Goal: Task Accomplishment & Management: Use online tool/utility

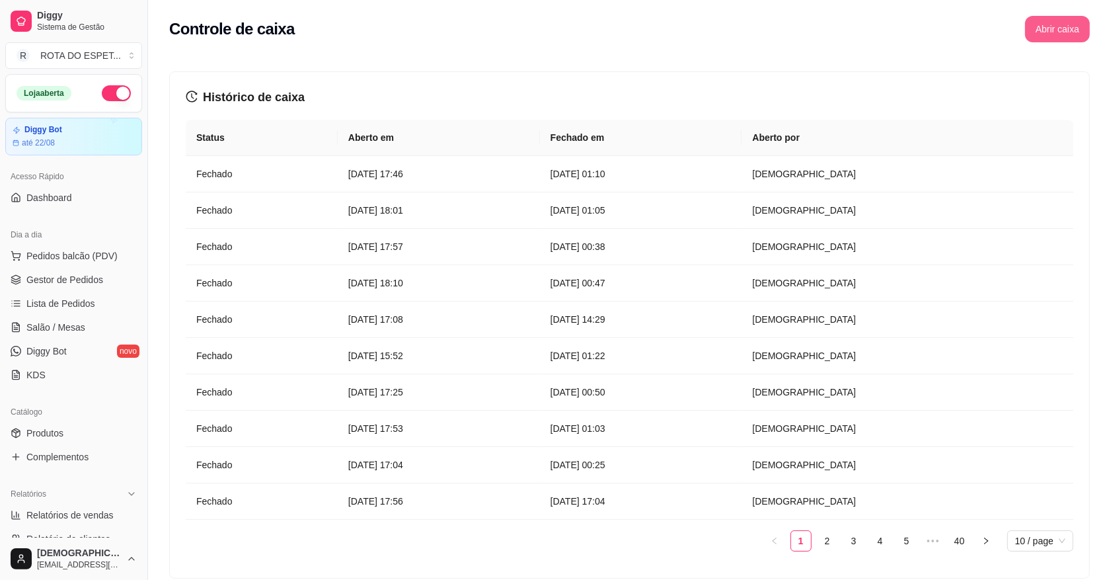
click at [1073, 27] on button "Abrir caixa" at bounding box center [1057, 29] width 65 height 26
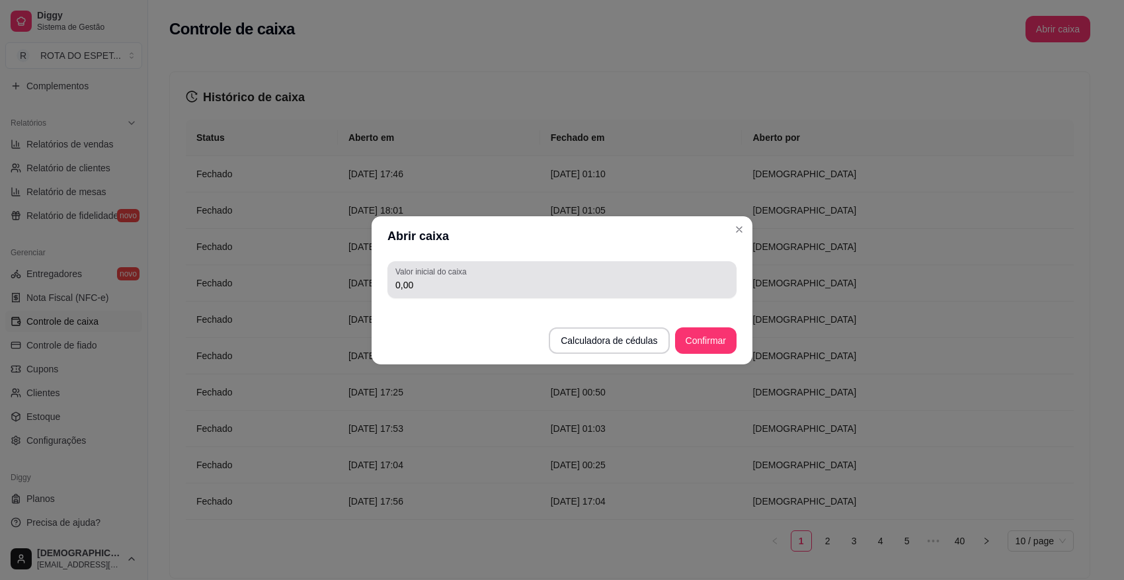
click at [633, 276] on div "0,00" at bounding box center [561, 279] width 333 height 26
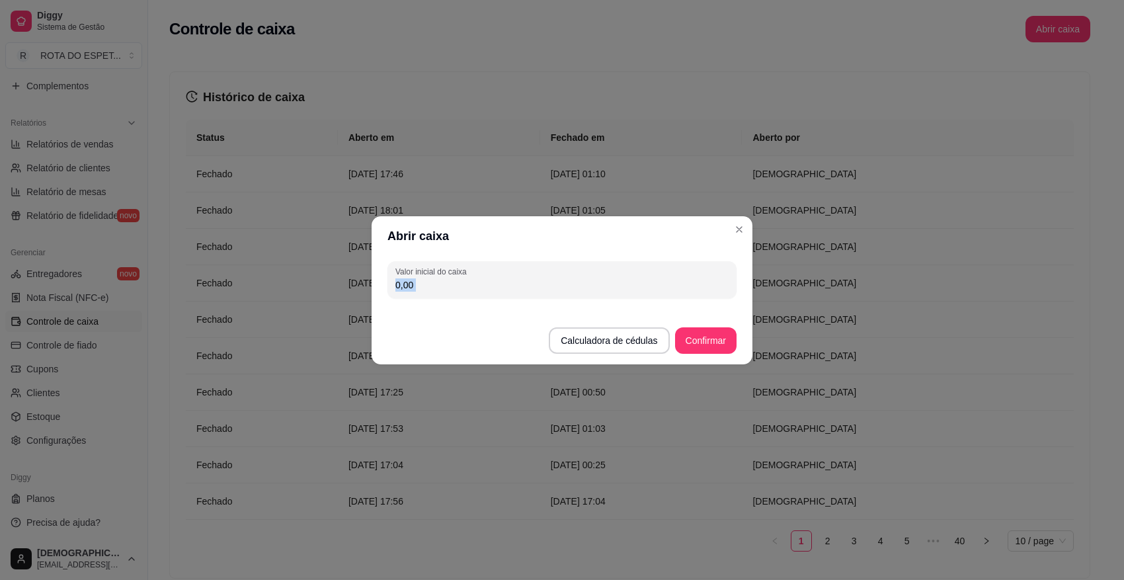
click at [633, 276] on div "0,00" at bounding box center [561, 279] width 333 height 26
type input "200,00"
click at [688, 338] on button "Confirmar" at bounding box center [705, 340] width 61 height 26
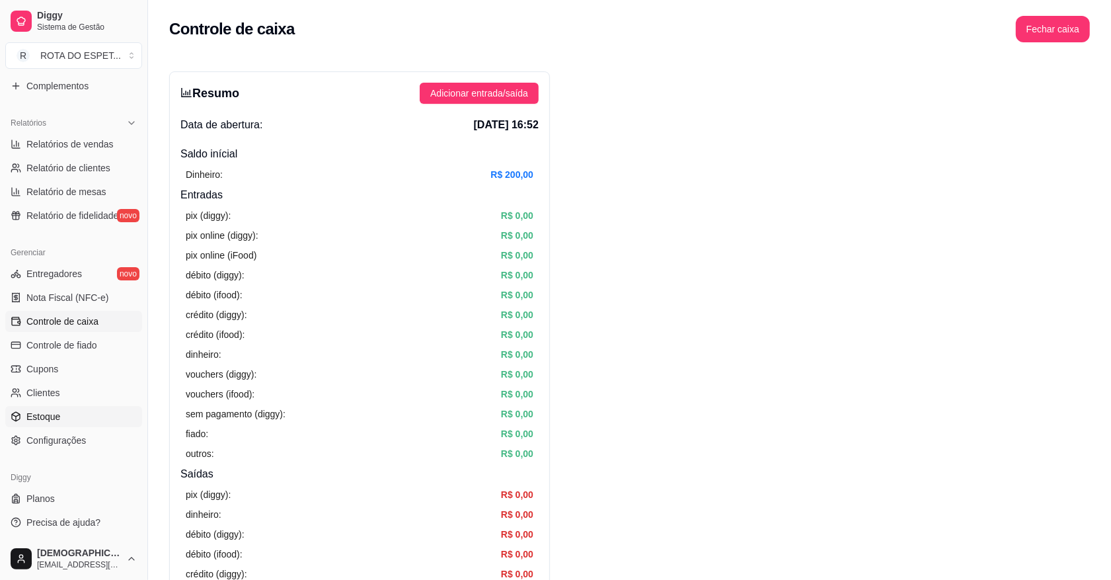
click at [60, 420] on link "Estoque" at bounding box center [73, 416] width 137 height 21
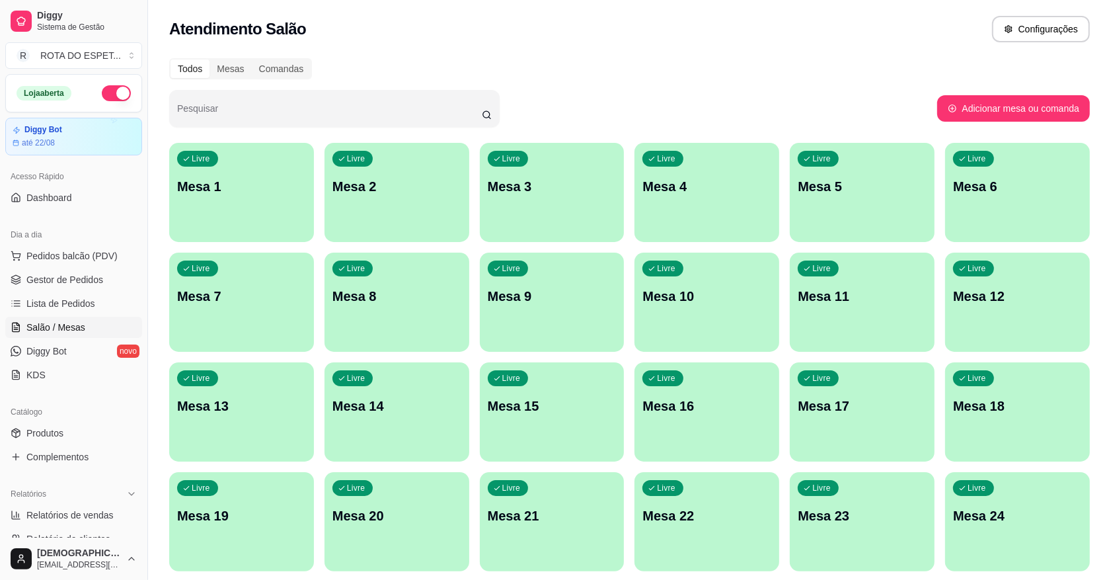
scroll to position [83, 0]
